Goal: Task Accomplishment & Management: Manage account settings

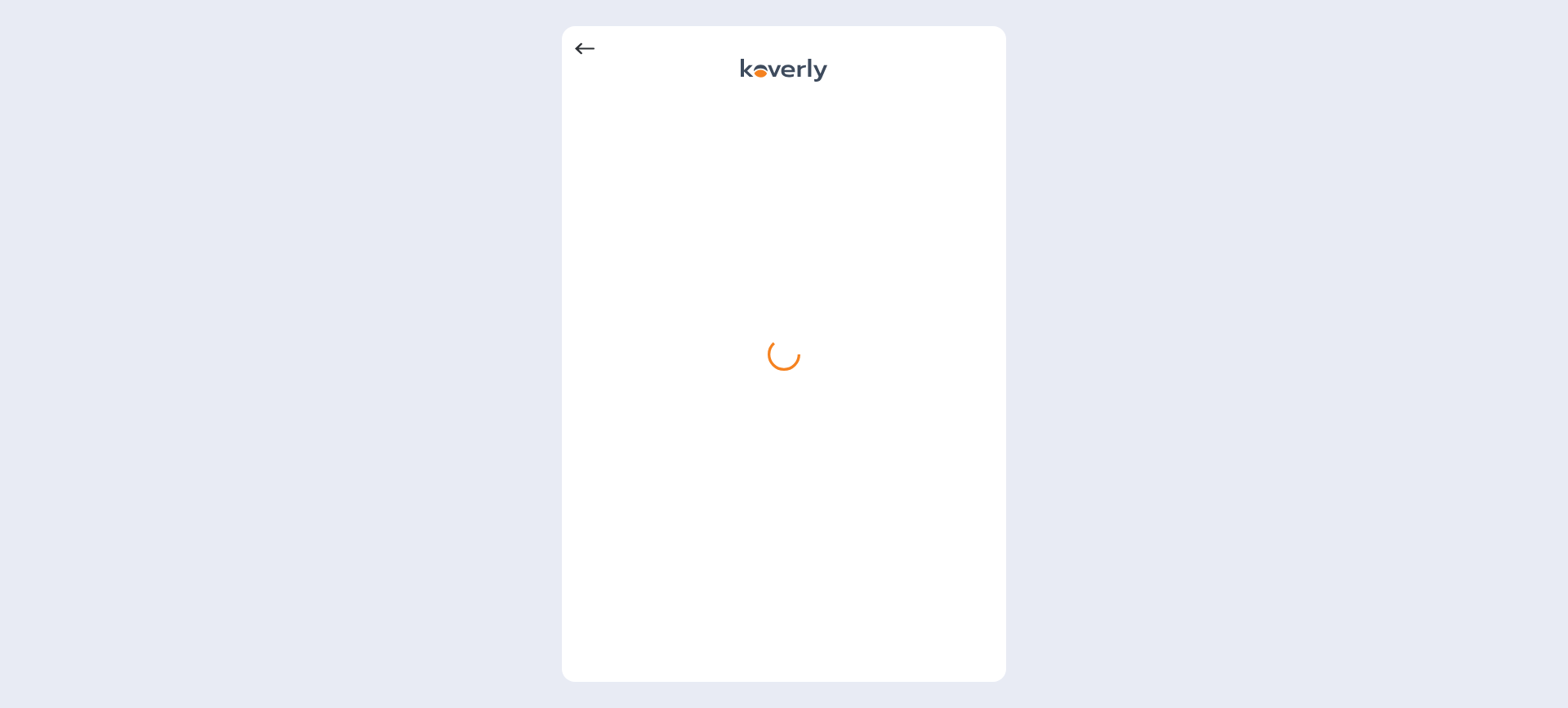
click at [581, 48] on icon at bounding box center [585, 49] width 19 height 12
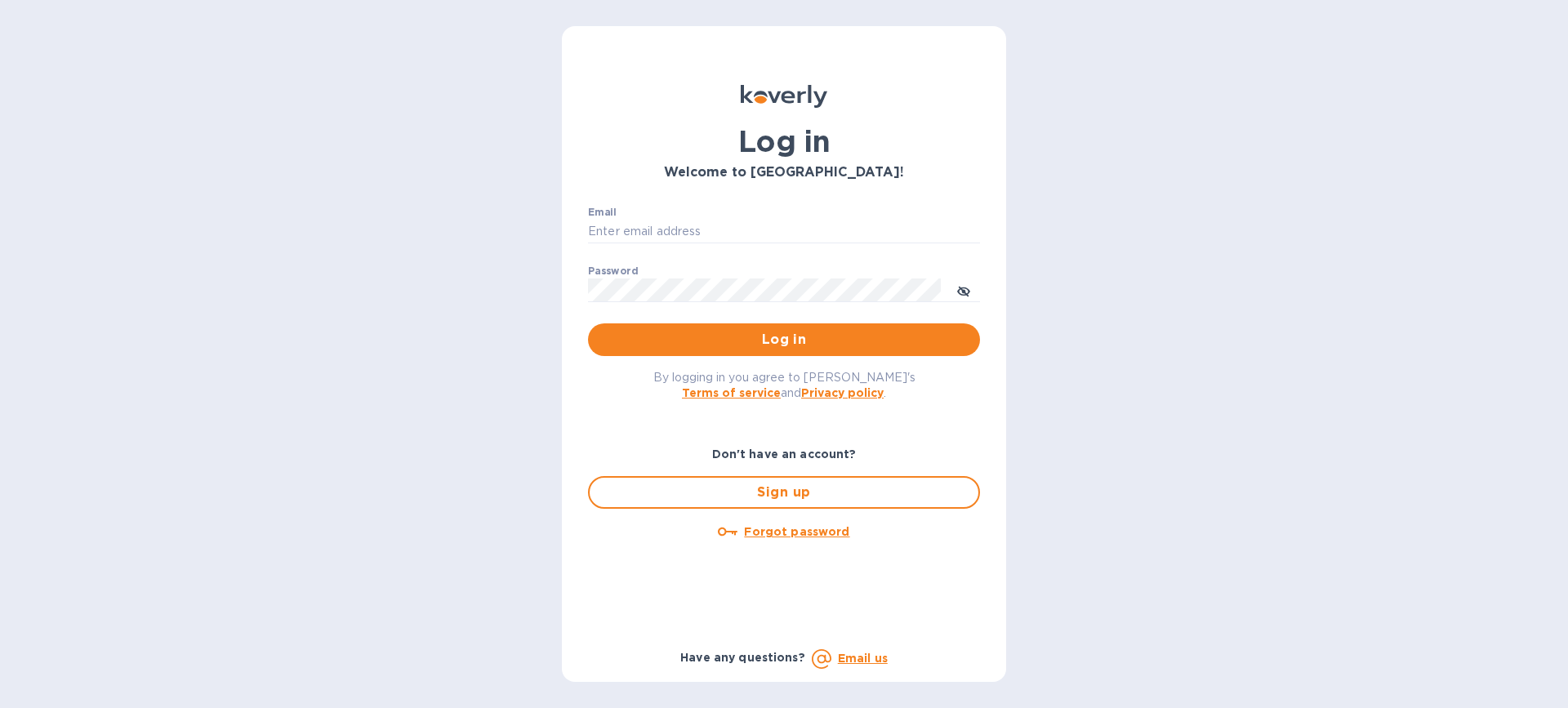
type input "[EMAIL_ADDRESS][DOMAIN_NAME]"
click at [961, 293] on icon "toggle password visibility" at bounding box center [964, 292] width 13 height 13
click at [779, 336] on span "Log in" at bounding box center [784, 340] width 366 height 19
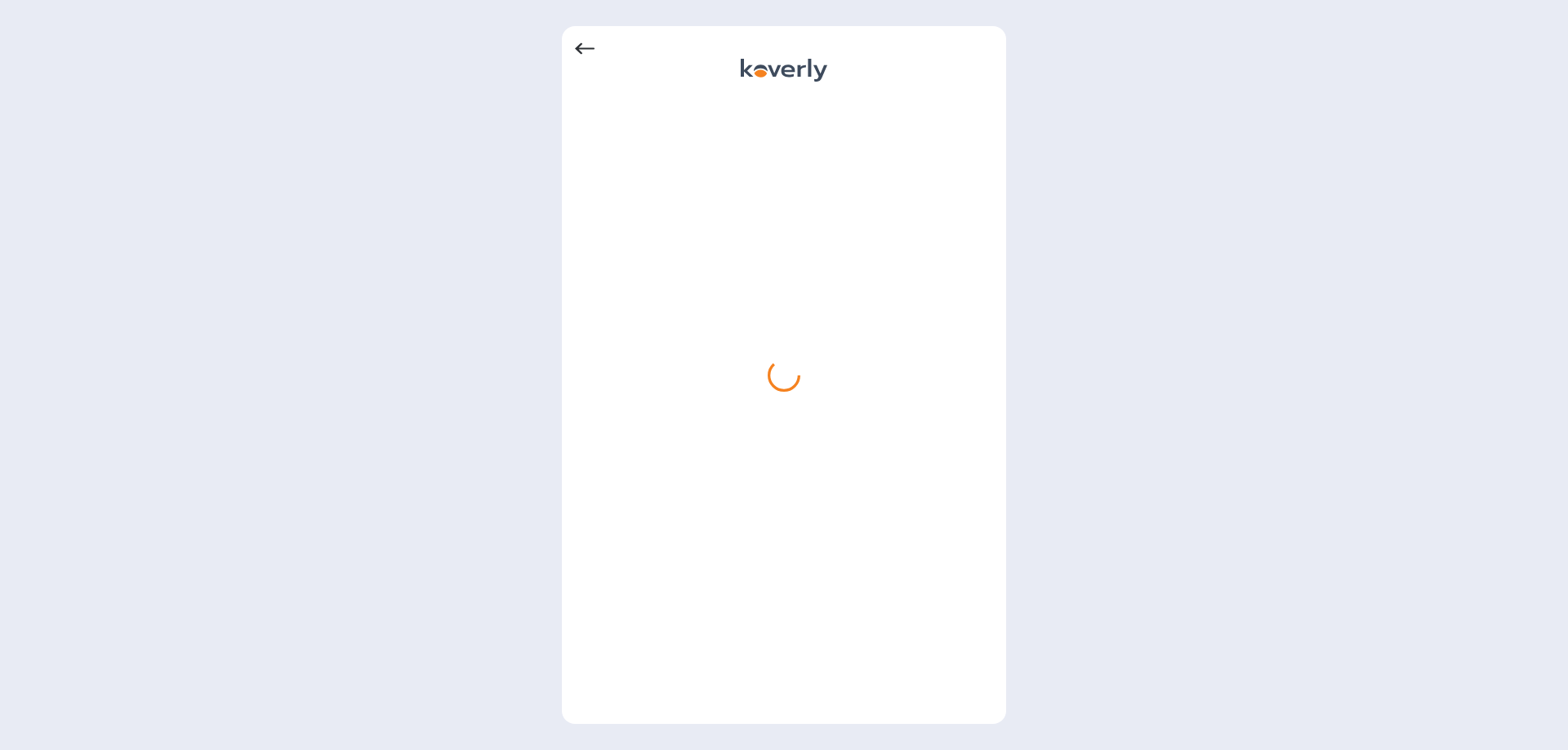
click at [1443, 104] on div at bounding box center [784, 375] width 1568 height 750
click at [1447, 84] on div at bounding box center [784, 375] width 1568 height 750
click at [586, 50] on icon at bounding box center [585, 49] width 19 height 19
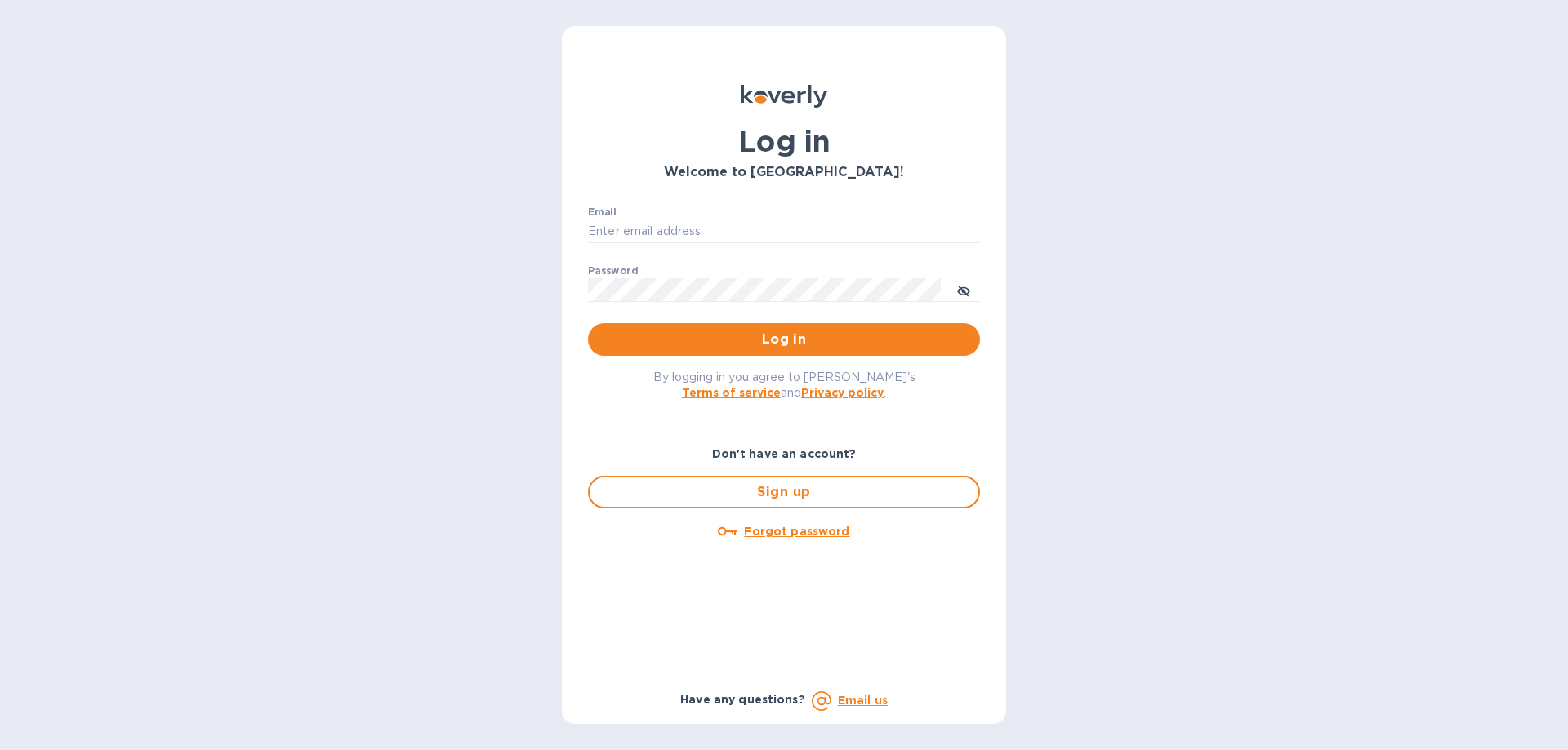
type input "[EMAIL_ADDRESS][DOMAIN_NAME]"
click at [780, 530] on u "Forgot password" at bounding box center [796, 531] width 105 height 13
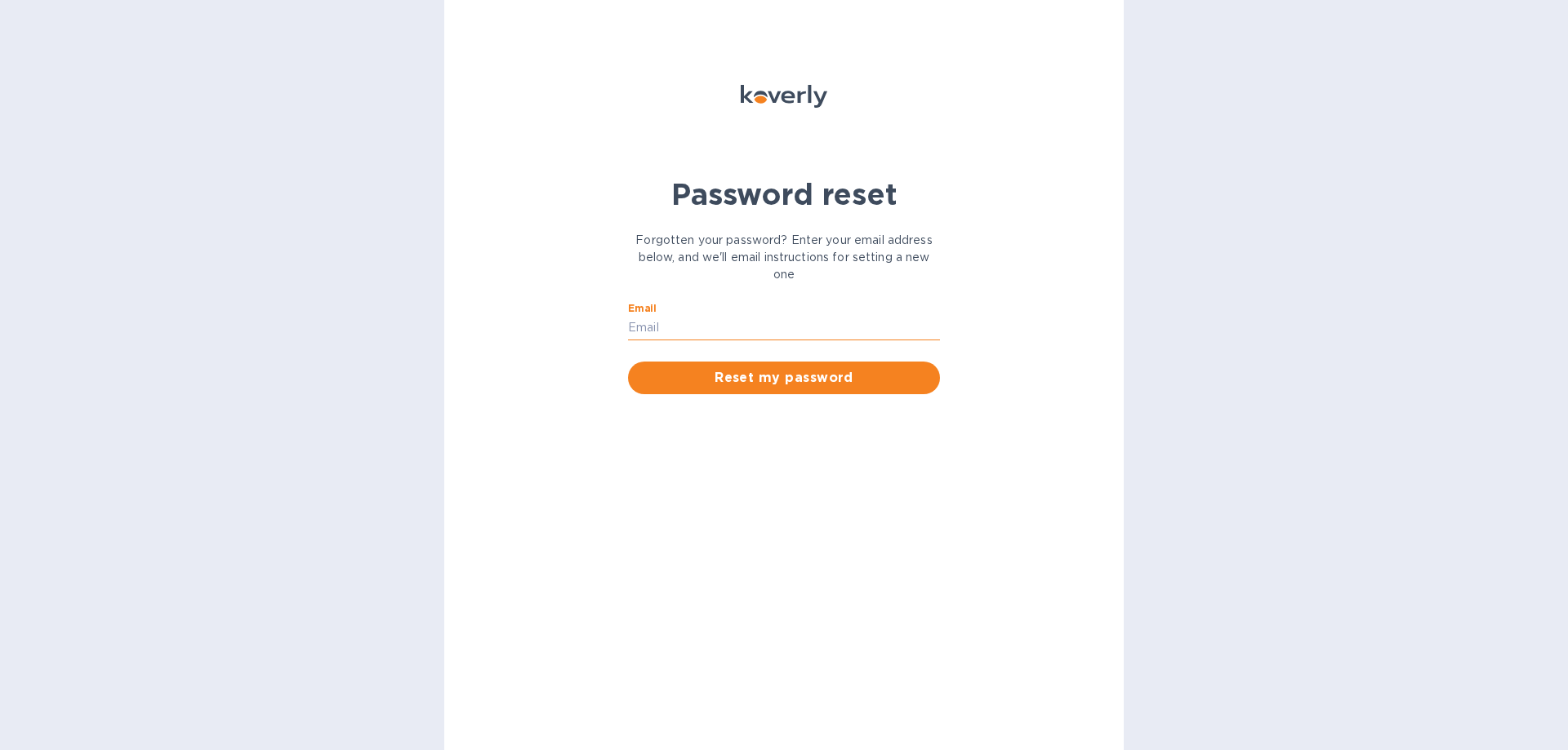
click at [651, 325] on input "Email" at bounding box center [784, 329] width 312 height 25
type input "[EMAIL_ADDRESS][DOMAIN_NAME]"
click at [786, 375] on span "Reset my password" at bounding box center [784, 378] width 286 height 19
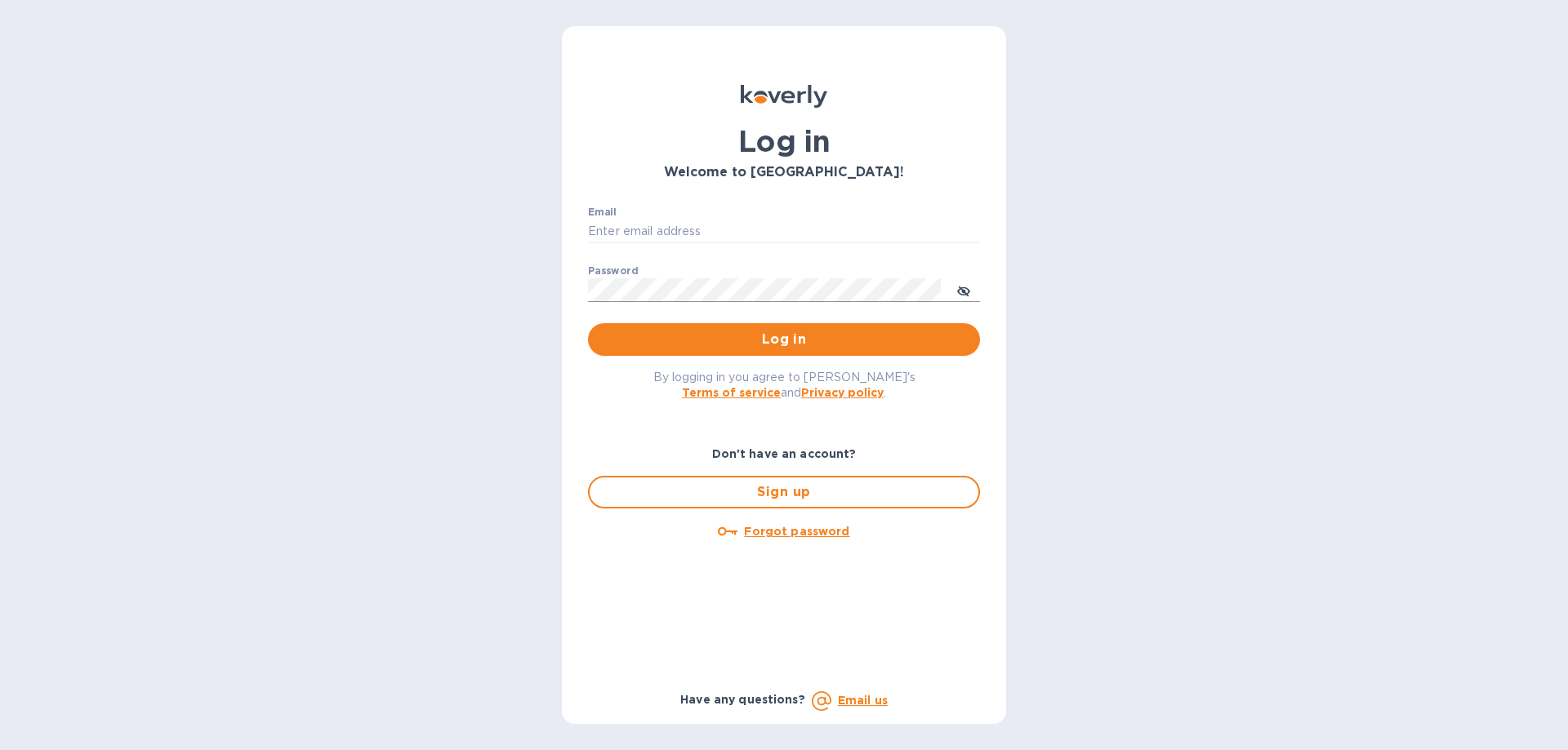
type input "[EMAIL_ADDRESS][DOMAIN_NAME]"
click at [966, 294] on icon "toggle password visibility" at bounding box center [964, 291] width 10 height 10
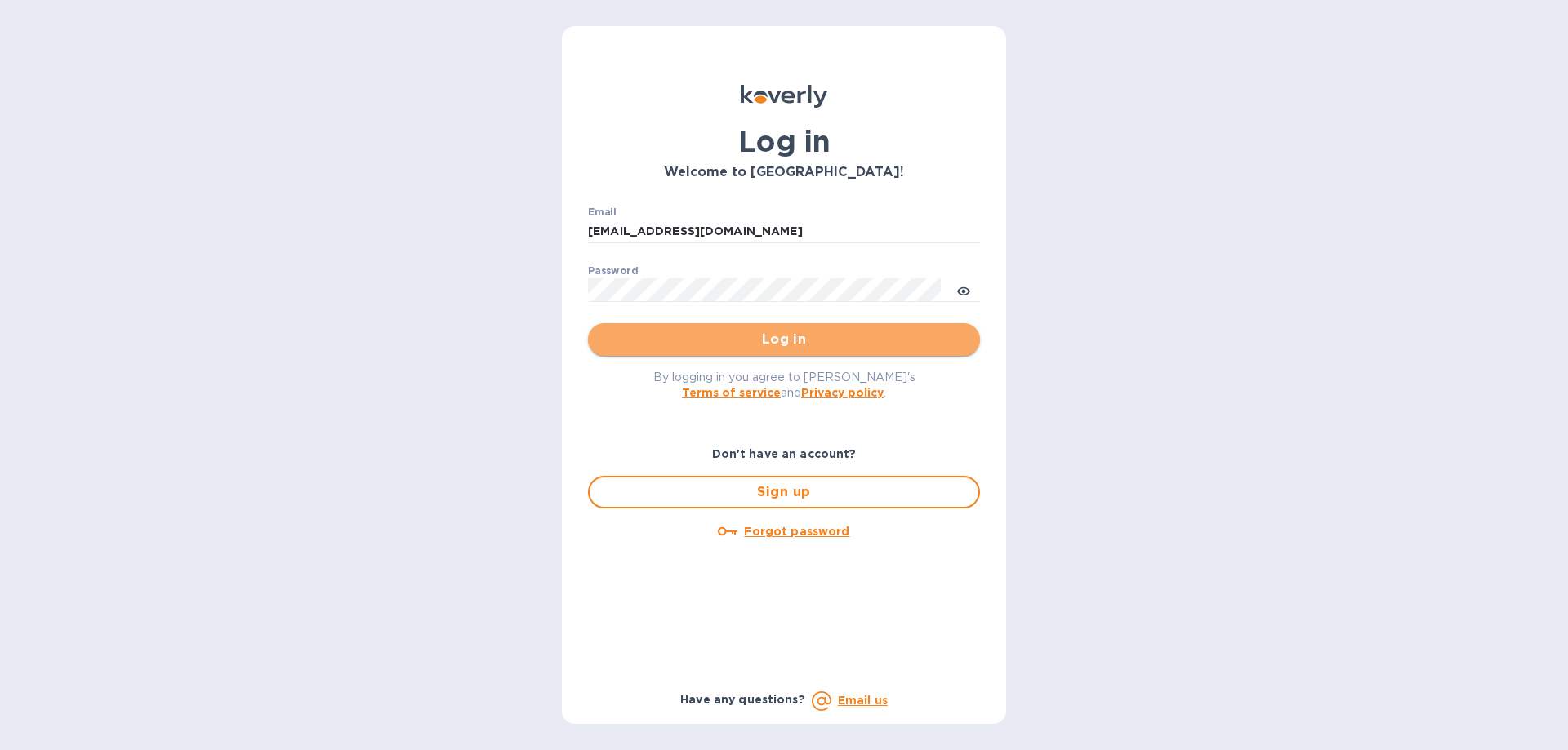
click at [786, 341] on span "Log in" at bounding box center [784, 340] width 366 height 19
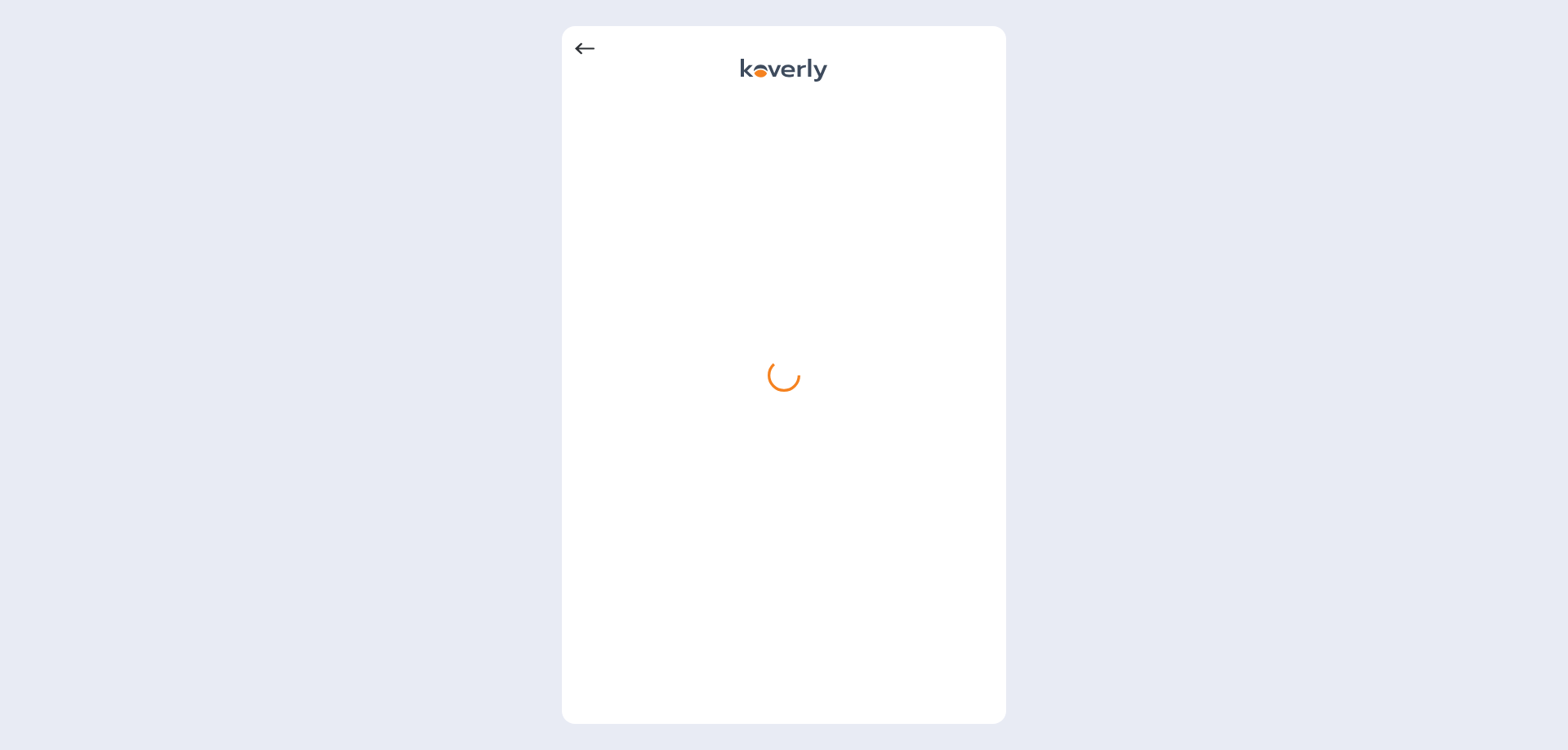
click at [577, 44] on icon at bounding box center [585, 49] width 19 height 19
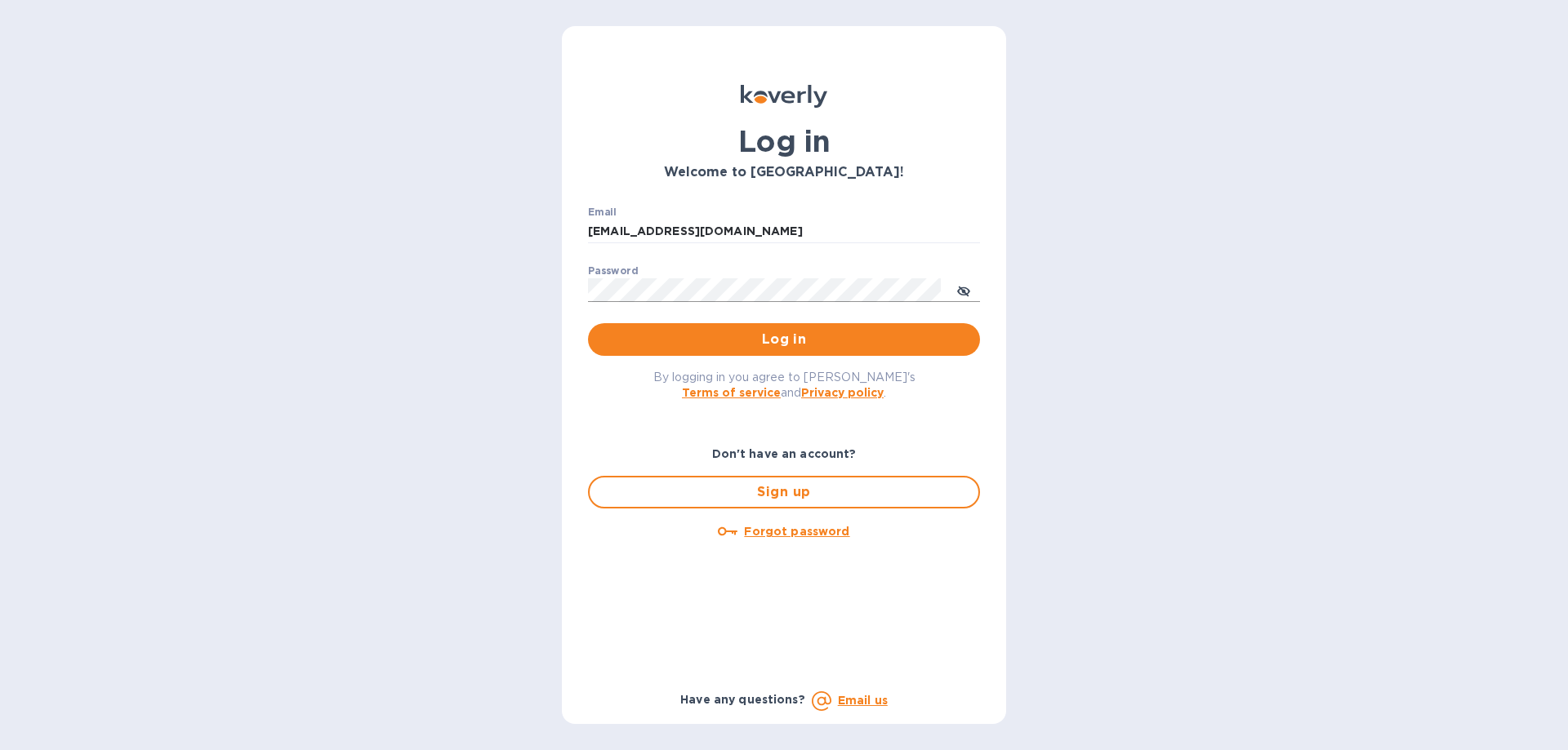
click at [965, 294] on icon "toggle password visibility" at bounding box center [964, 291] width 13 height 13
click at [796, 338] on span "Log in" at bounding box center [784, 340] width 366 height 19
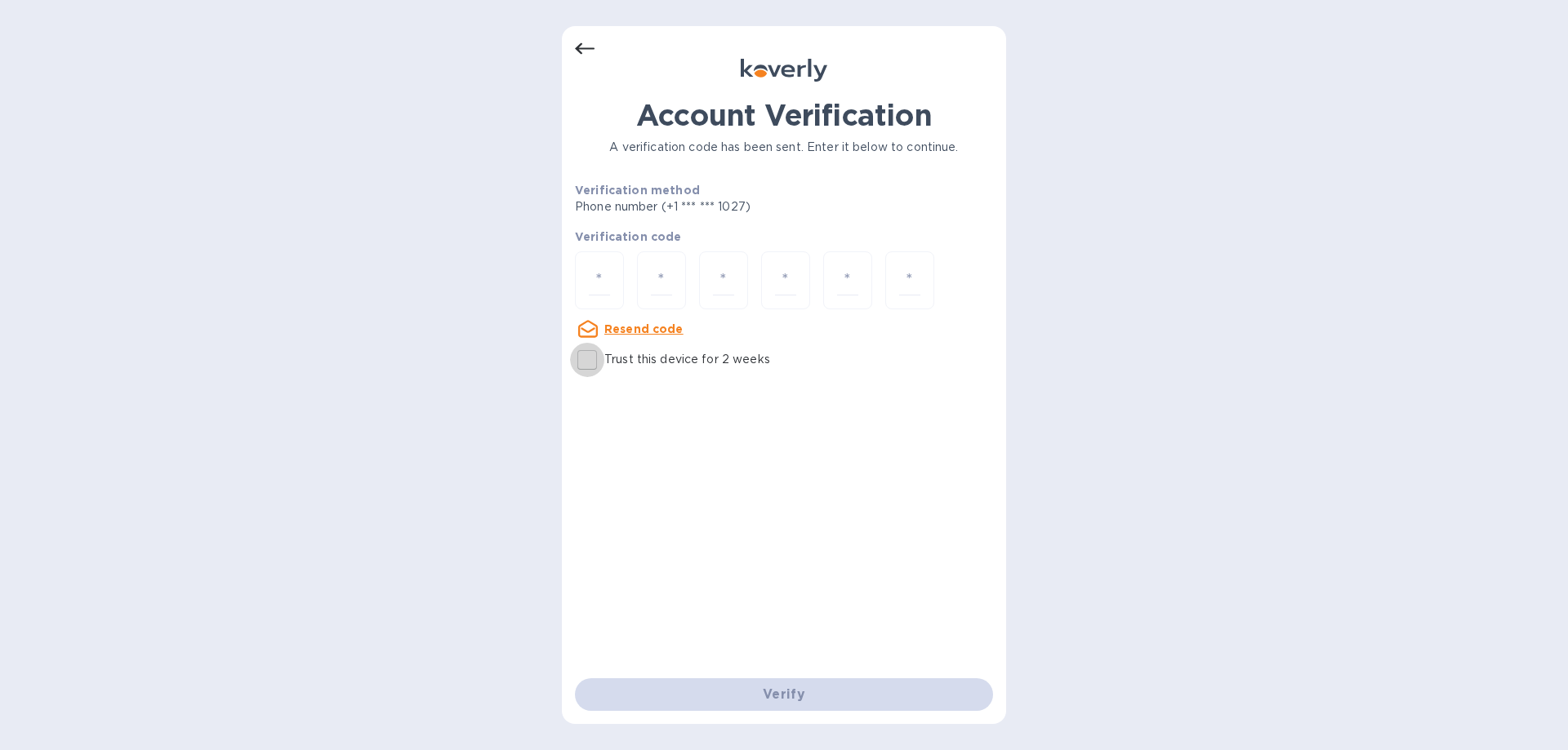
click at [593, 362] on input "Trust this device for 2 weeks" at bounding box center [587, 360] width 35 height 35
checkbox input "true"
click at [607, 276] on input "number" at bounding box center [600, 281] width 21 height 30
type input "8"
type input "0"
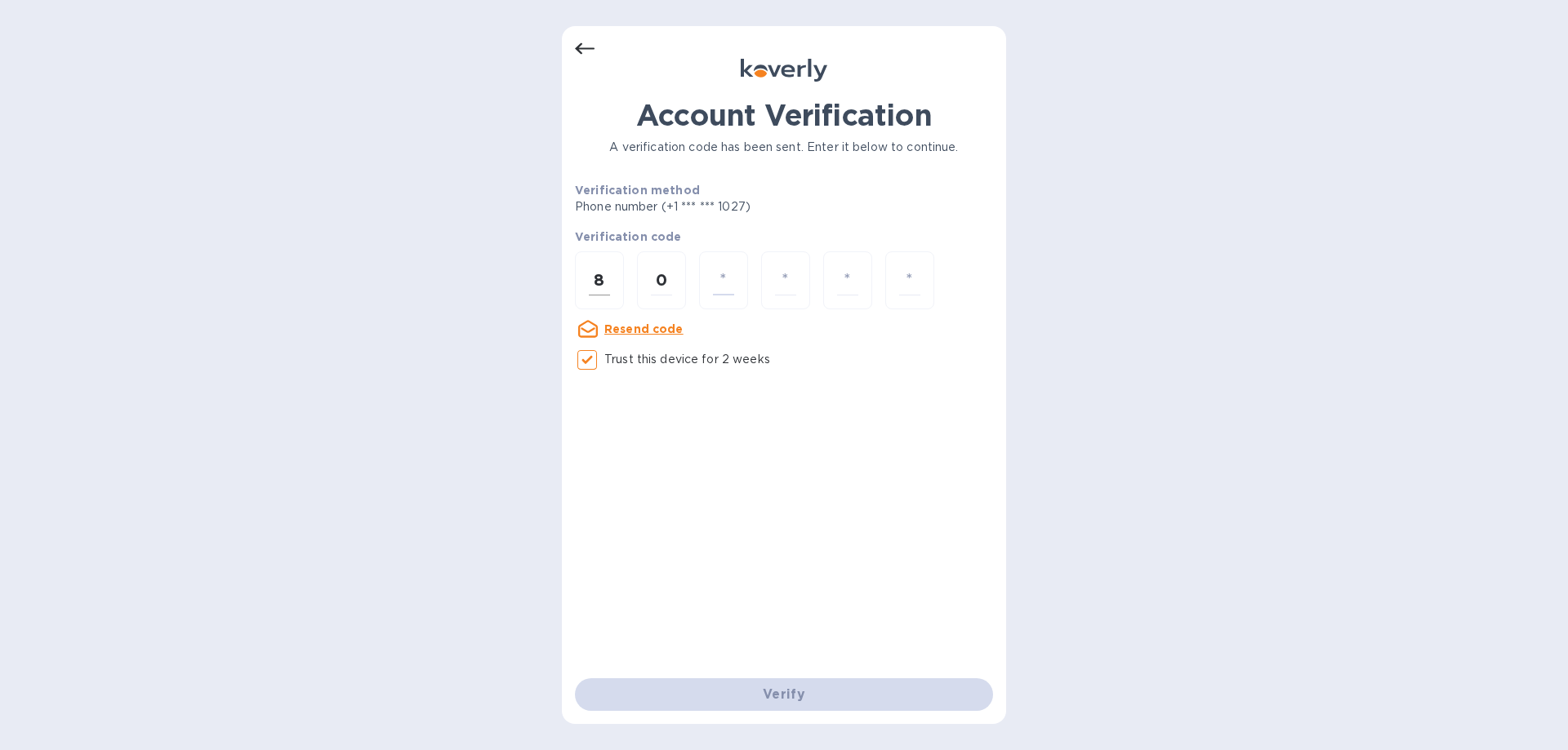
type input "5"
type input "0"
type input "1"
